Goal: Check status

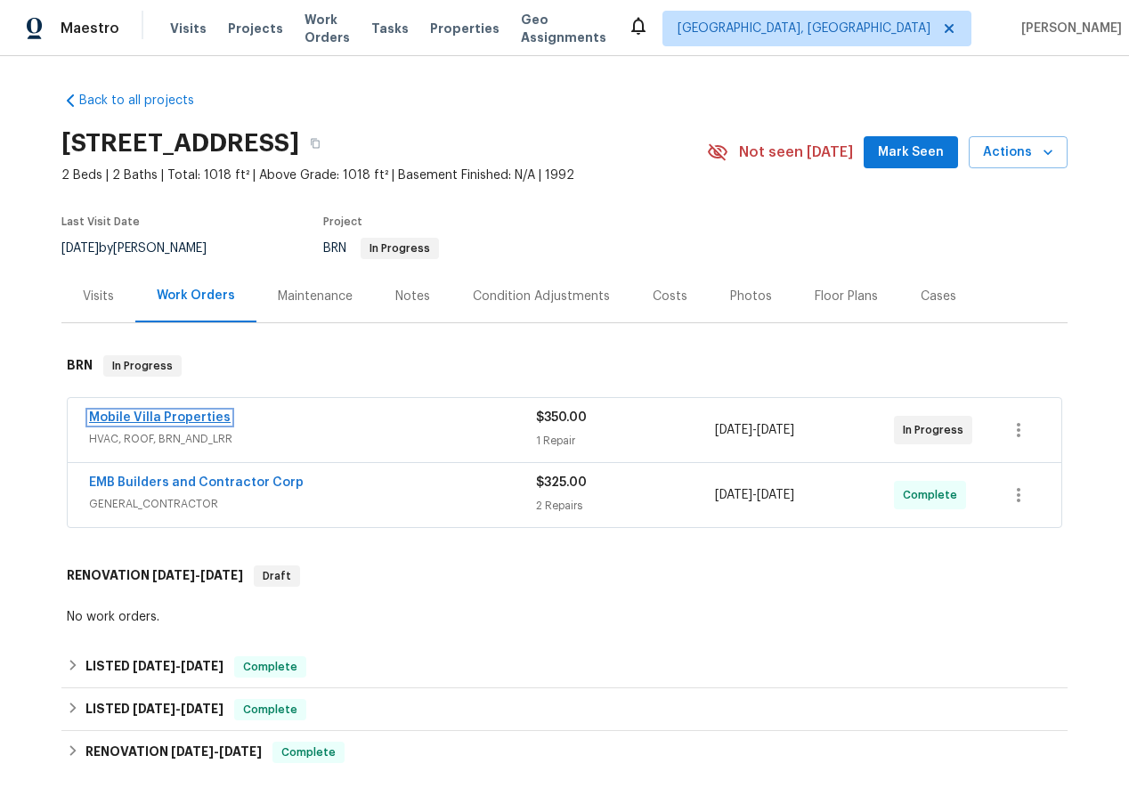
click at [150, 424] on link "Mobile Villa Properties" at bounding box center [160, 417] width 142 height 12
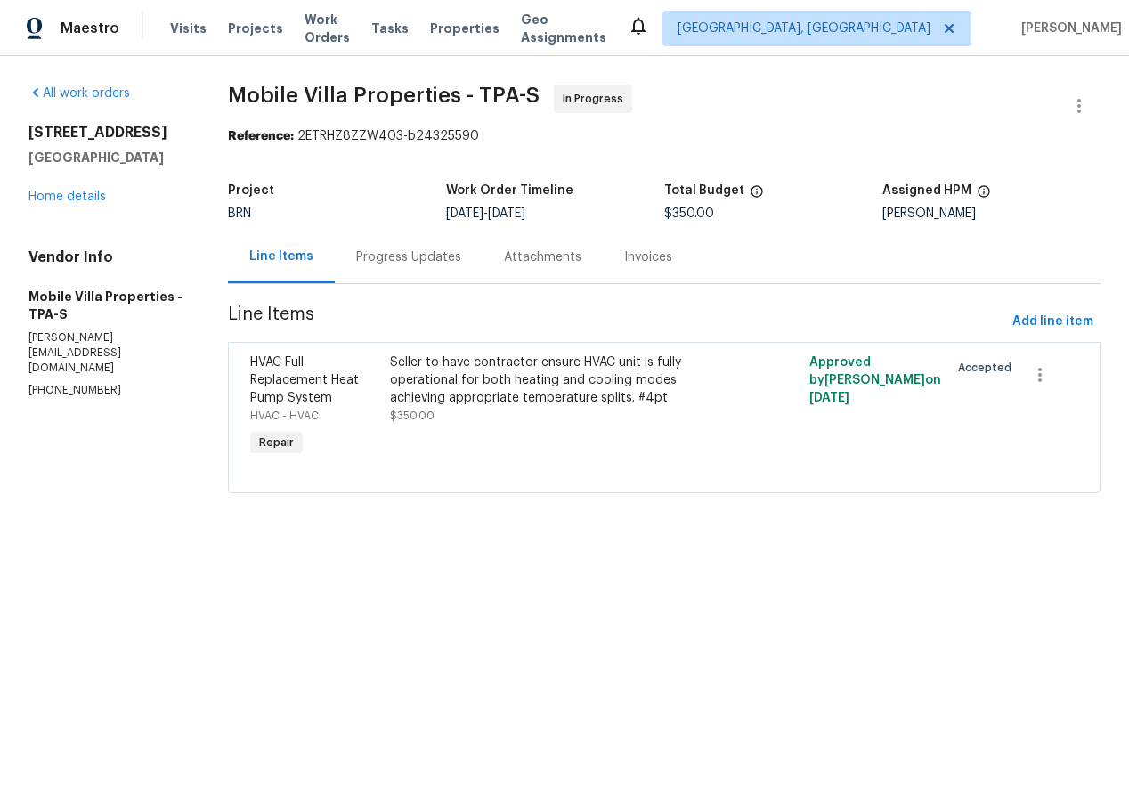
click at [51, 193] on div "[STREET_ADDRESS] Home details" at bounding box center [106, 165] width 157 height 82
click at [67, 203] on link "Home details" at bounding box center [66, 197] width 77 height 12
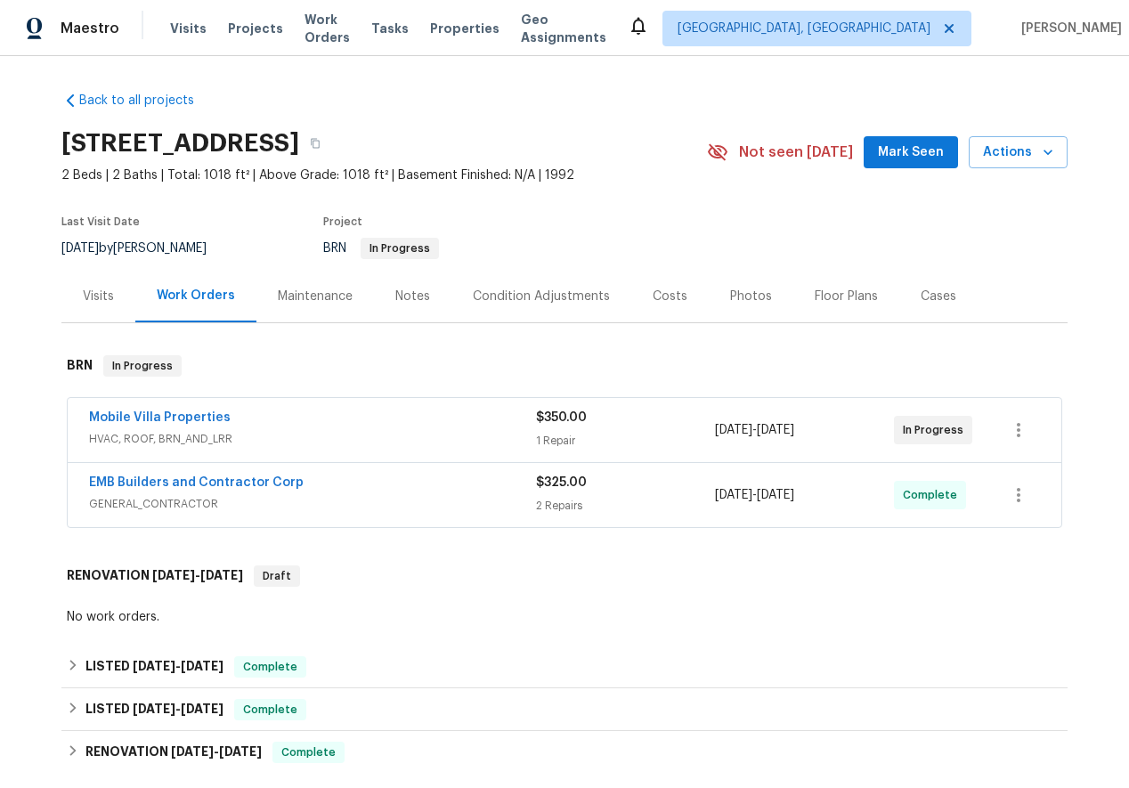
click at [149, 490] on div "EMB Builders and Contractor Corp GENERAL_CONTRACTOR $325.00 2 Repairs [DATE] - …" at bounding box center [565, 495] width 994 height 64
click at [154, 489] on link "EMB Builders and Contractor Corp" at bounding box center [196, 482] width 215 height 12
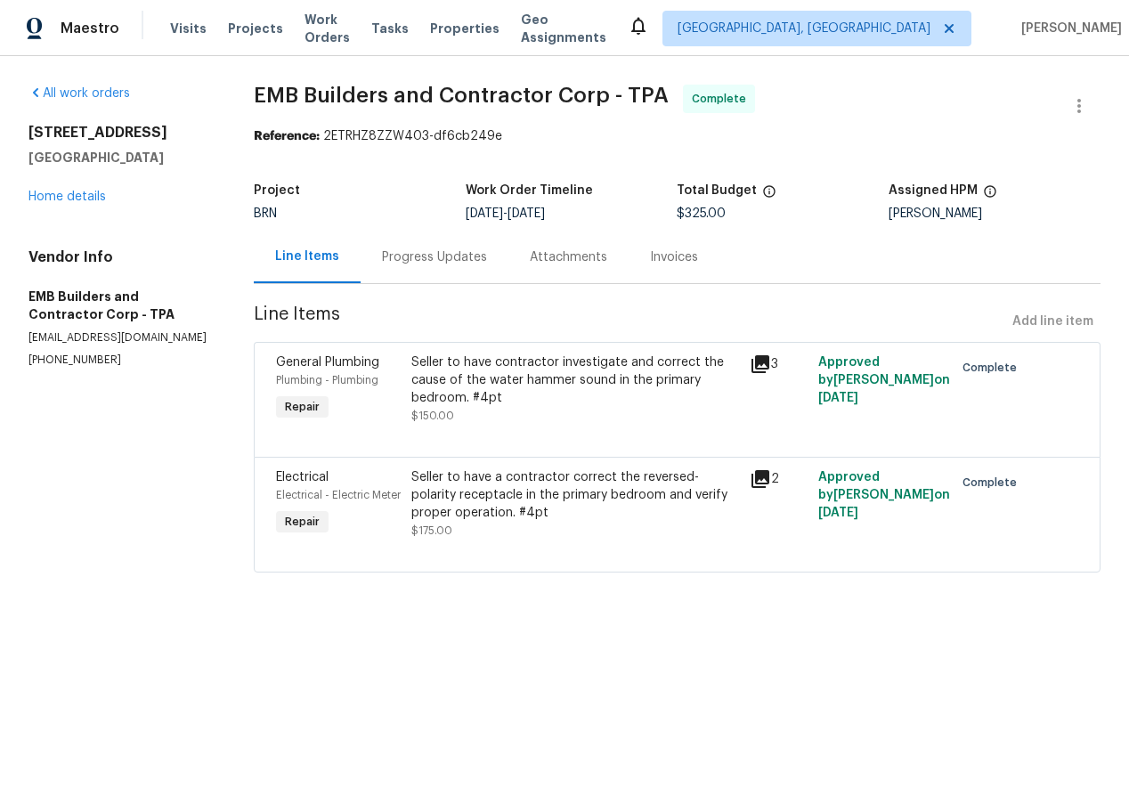
click at [425, 261] on div "Progress Updates" at bounding box center [434, 257] width 105 height 18
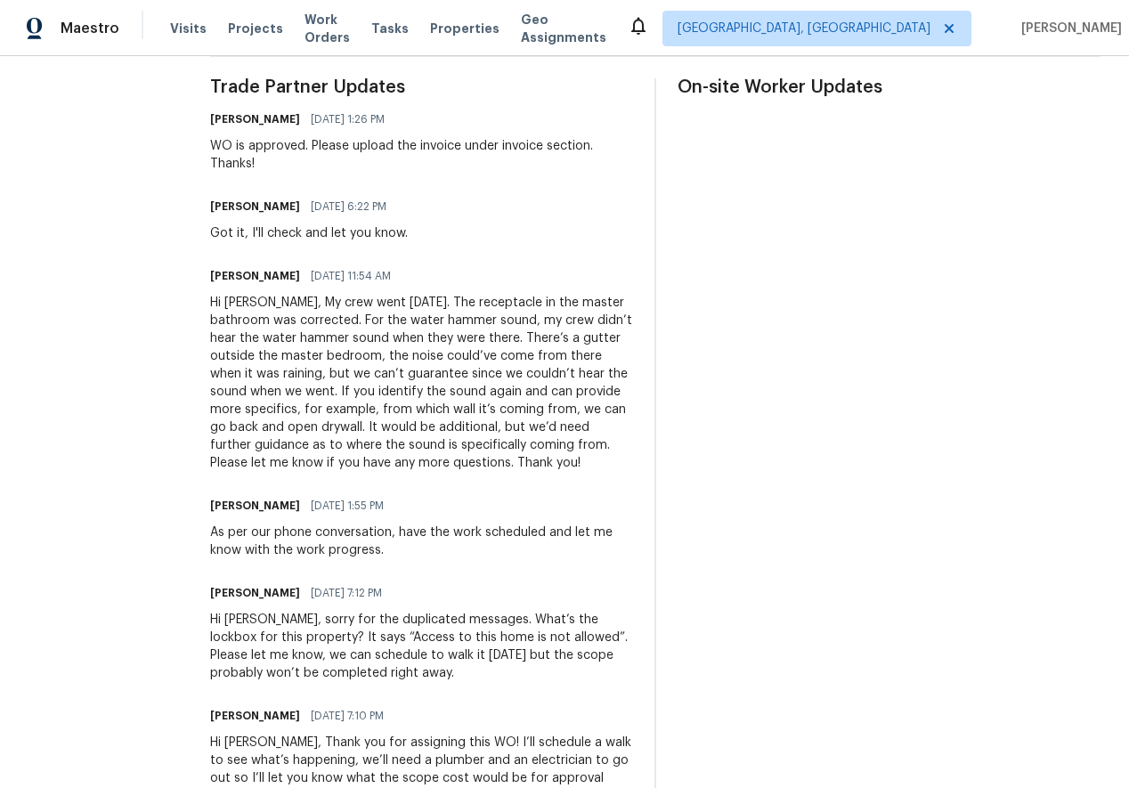
scroll to position [541, 0]
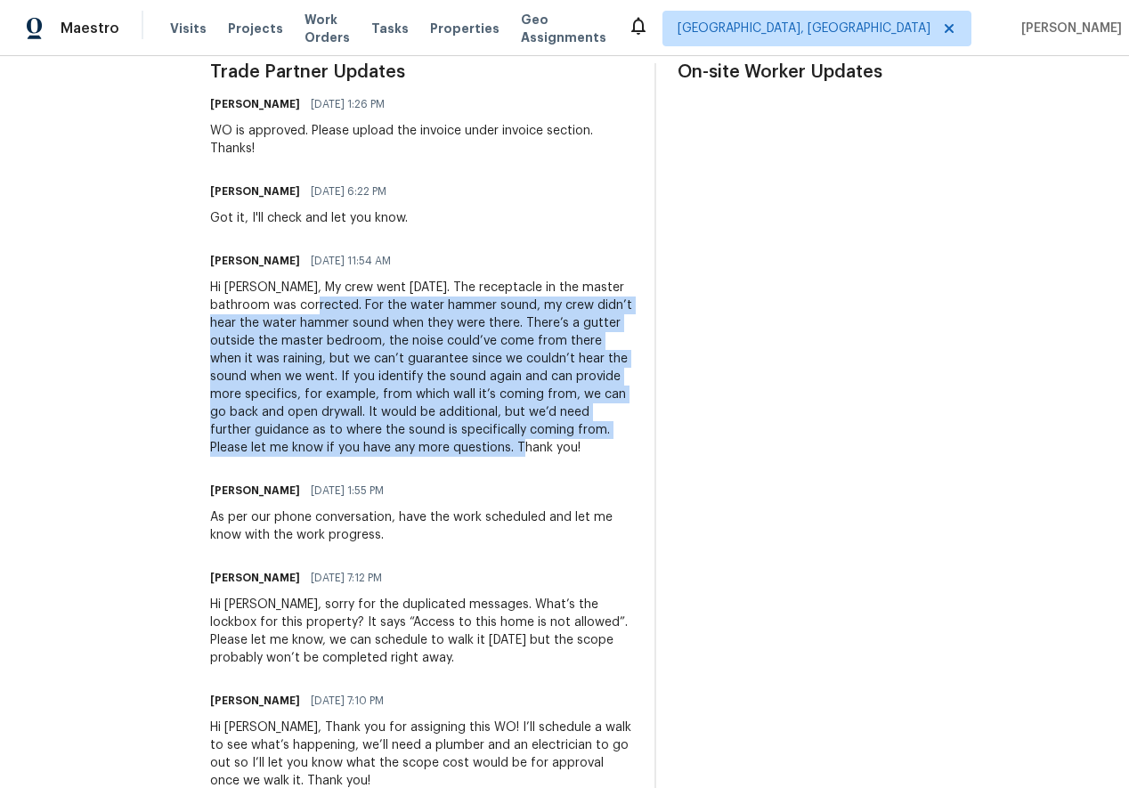
drag, startPoint x: 244, startPoint y: 285, endPoint x: 331, endPoint y: 425, distance: 164.8
click at [331, 425] on div "Hi [PERSON_NAME], My crew went [DATE]. The receptacle in the master bathroom wa…" at bounding box center [421, 368] width 423 height 178
copy div "For the water hammer sound, my crew didn’t hear the water hammer sound when the…"
